Goal: Task Accomplishment & Management: Manage account settings

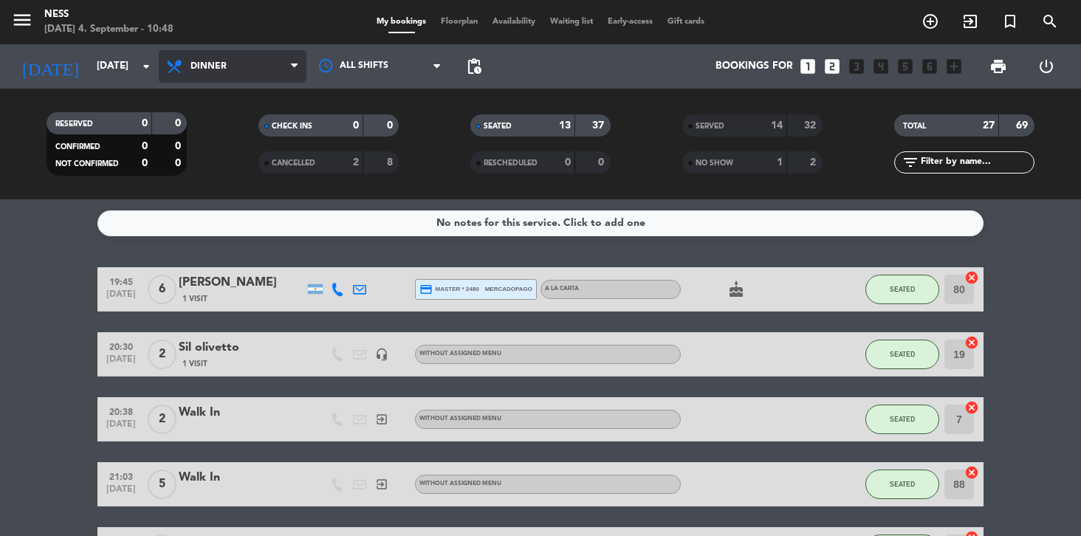
click at [179, 62] on icon at bounding box center [175, 67] width 21 height 18
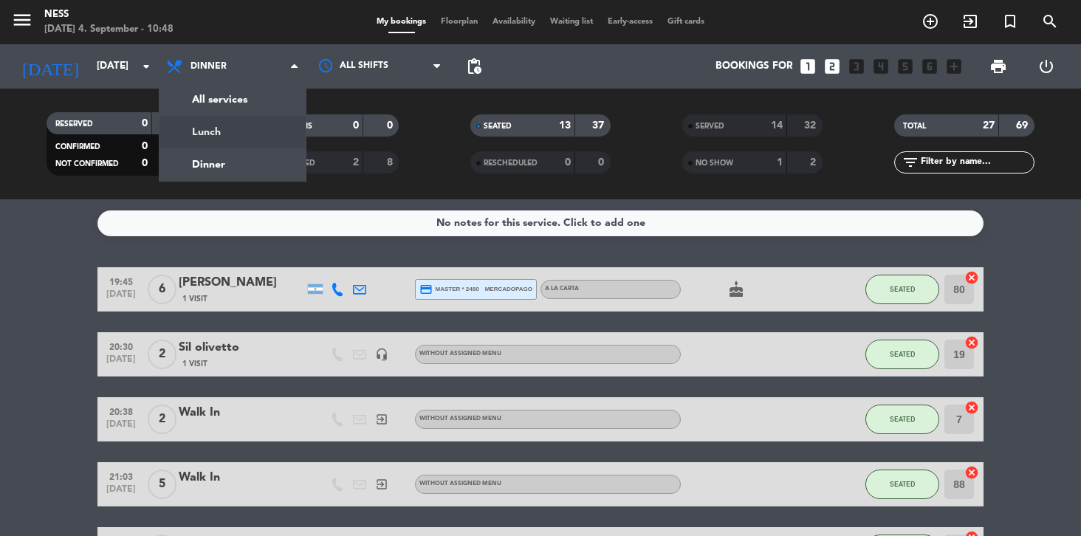
click at [208, 130] on div "menu Ness [DATE] 4. September - 10:48 My bookings Floorplan Availability Waitin…" at bounding box center [540, 99] width 1081 height 199
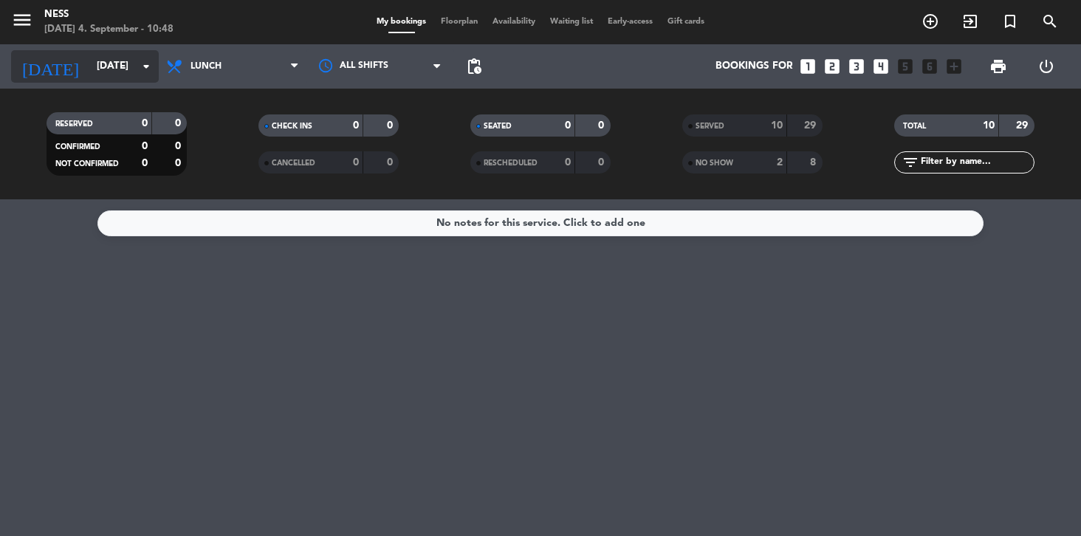
click at [89, 66] on input "[DATE]" at bounding box center [154, 66] width 131 height 27
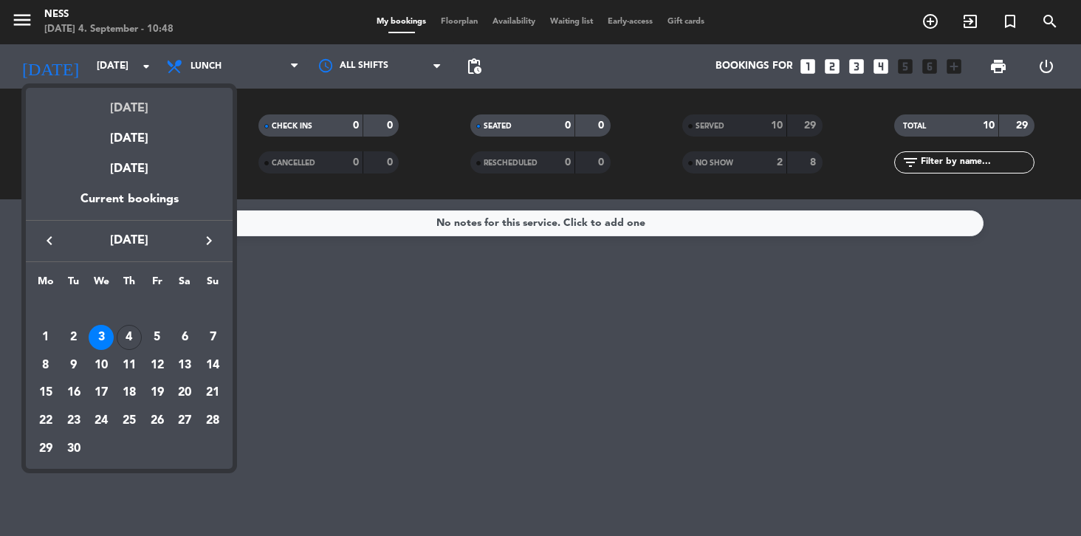
click at [119, 104] on div "[DATE]" at bounding box center [129, 103] width 207 height 30
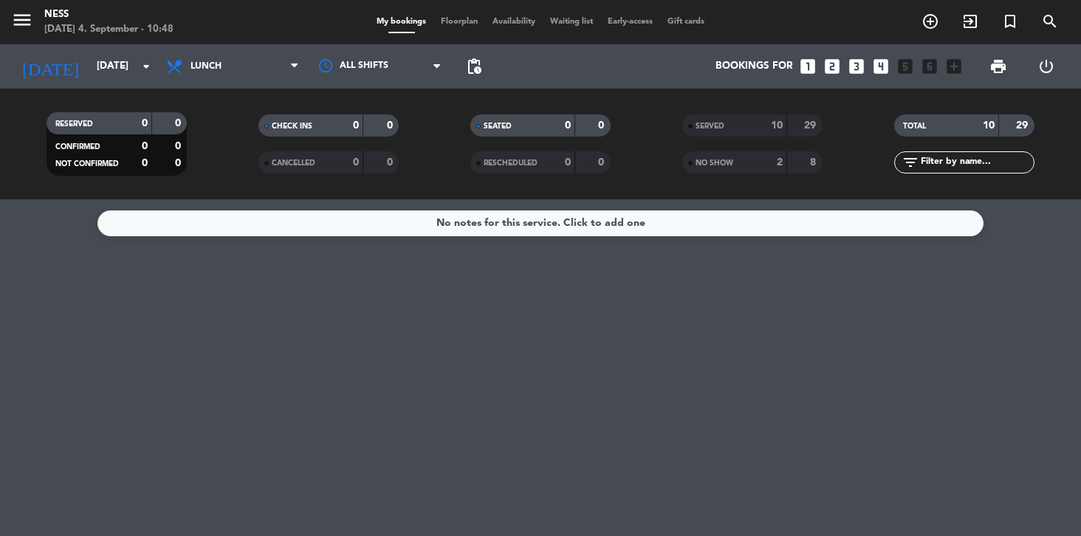
type input "[DATE]"
